Goal: Contribute content

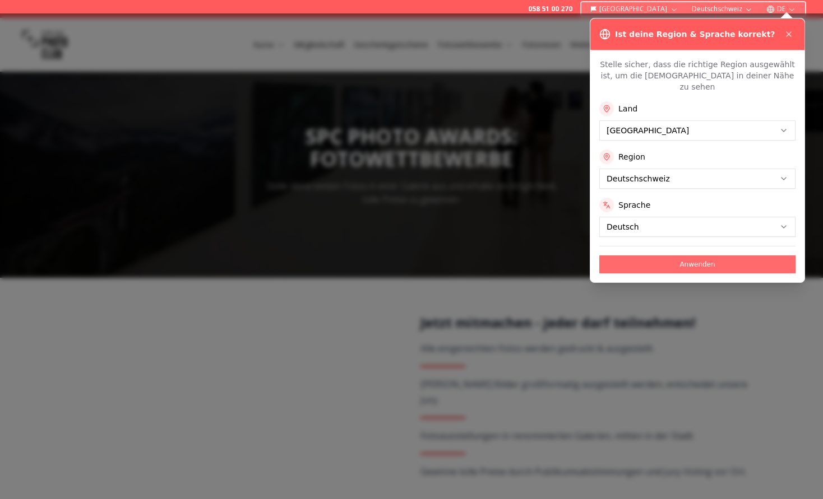
click at [702, 256] on button "Anwenden" at bounding box center [697, 265] width 196 height 18
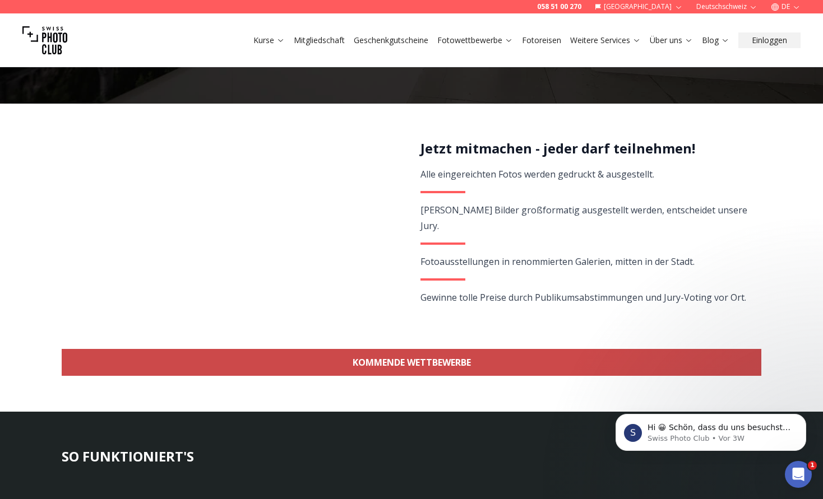
click at [616, 359] on link "KOMMENDE WETTBEWERBE" at bounding box center [411, 362] width 699 height 27
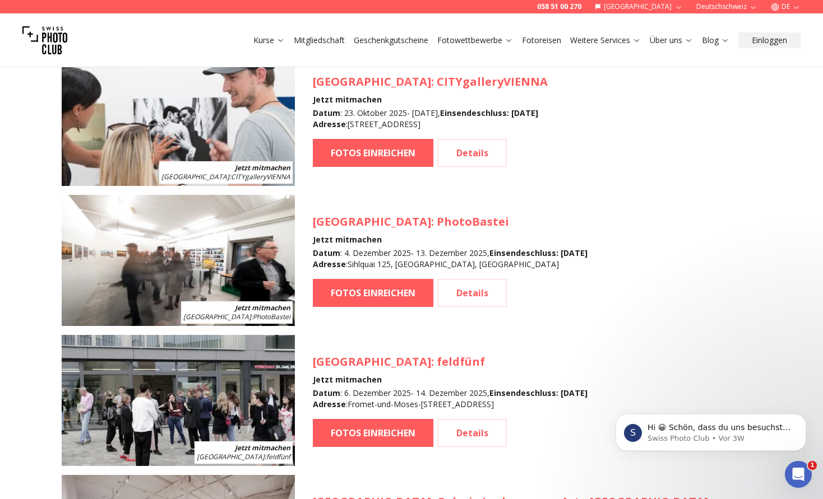
scroll to position [1219, 0]
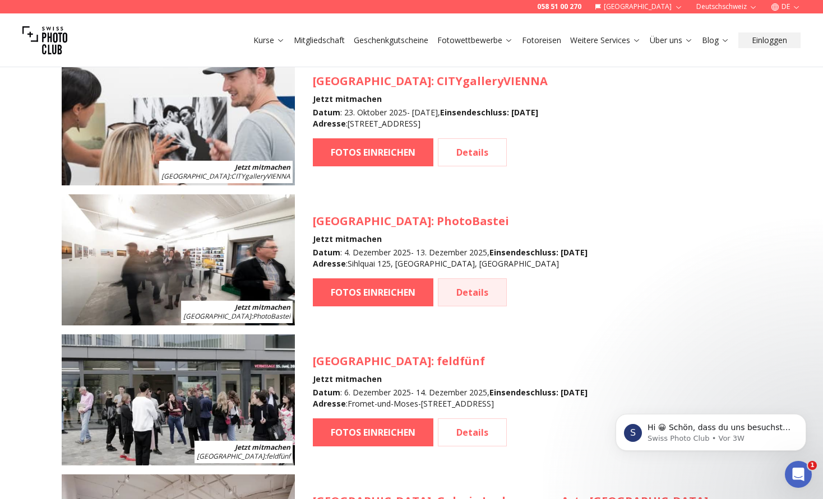
click at [451, 293] on link "Details" at bounding box center [472, 293] width 69 height 28
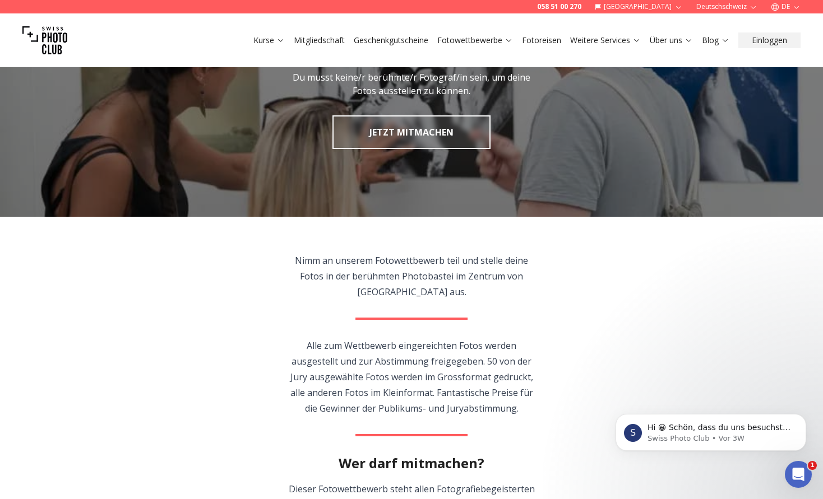
scroll to position [84, 0]
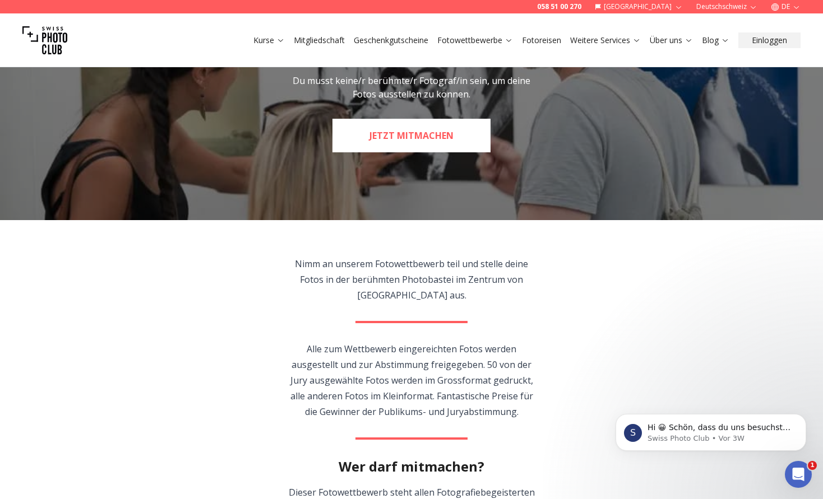
click at [413, 133] on link "JETZT MITMACHEN" at bounding box center [411, 136] width 158 height 34
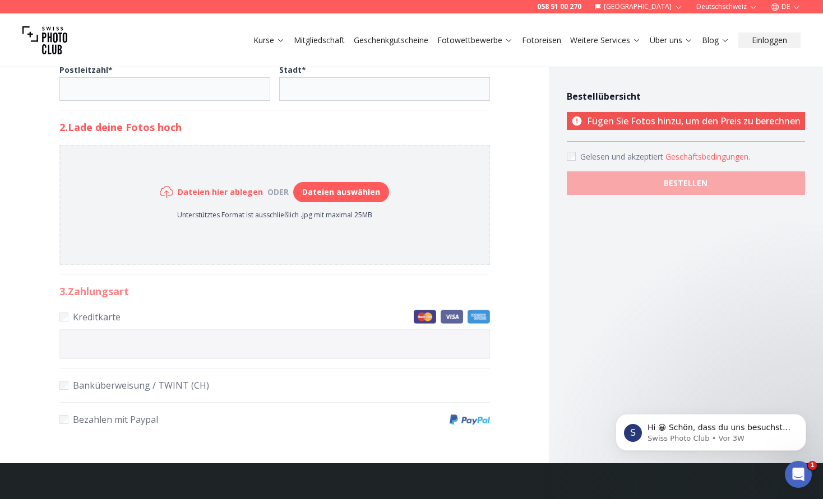
scroll to position [492, 0]
click at [337, 188] on button "Dateien auswählen" at bounding box center [341, 192] width 96 height 20
click at [345, 192] on button "Dateien auswählen" at bounding box center [341, 192] width 96 height 20
type input "**********"
